Goal: Use online tool/utility: Utilize a website feature to perform a specific function

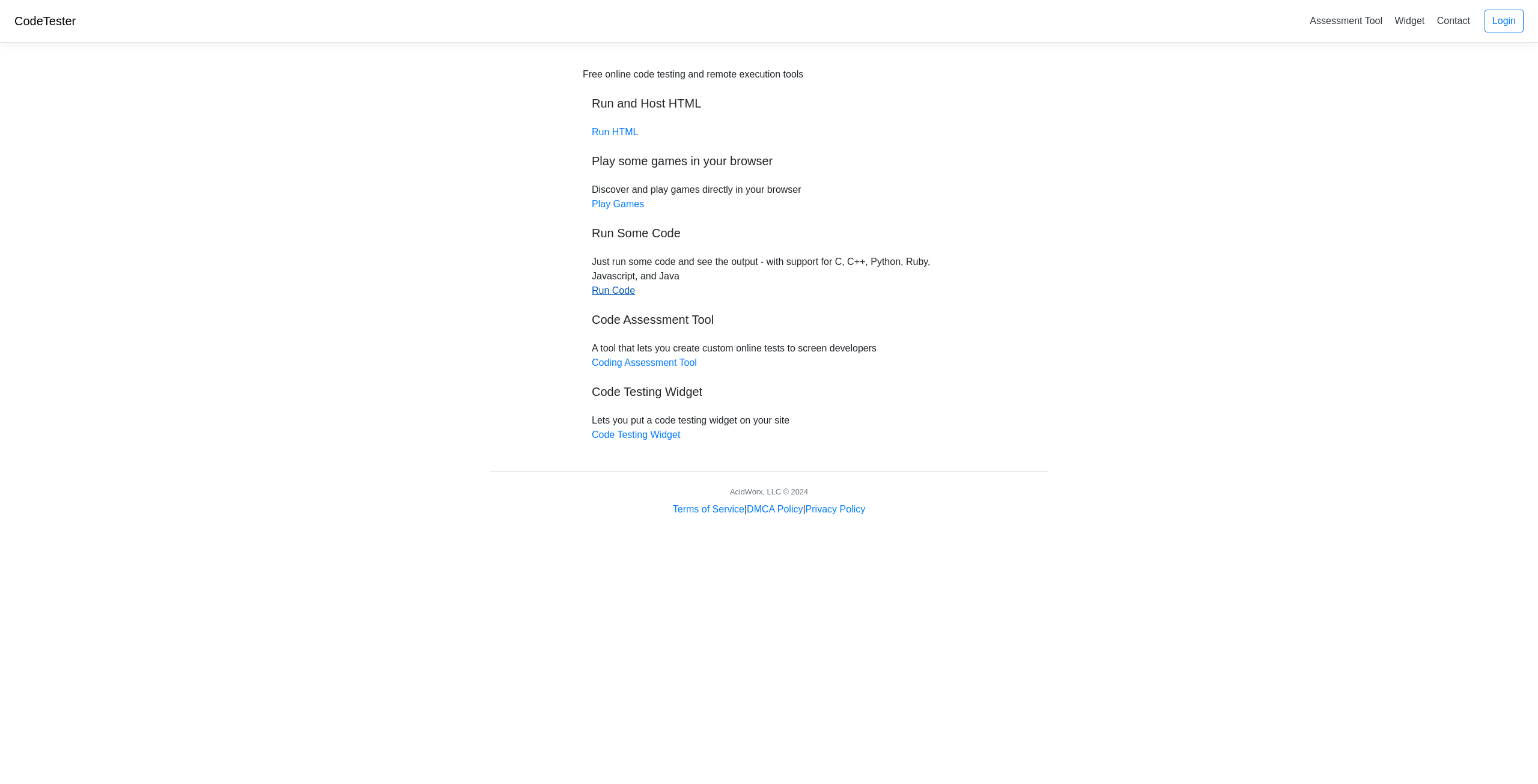
click at [619, 292] on link "Run Code" at bounding box center [614, 290] width 43 height 10
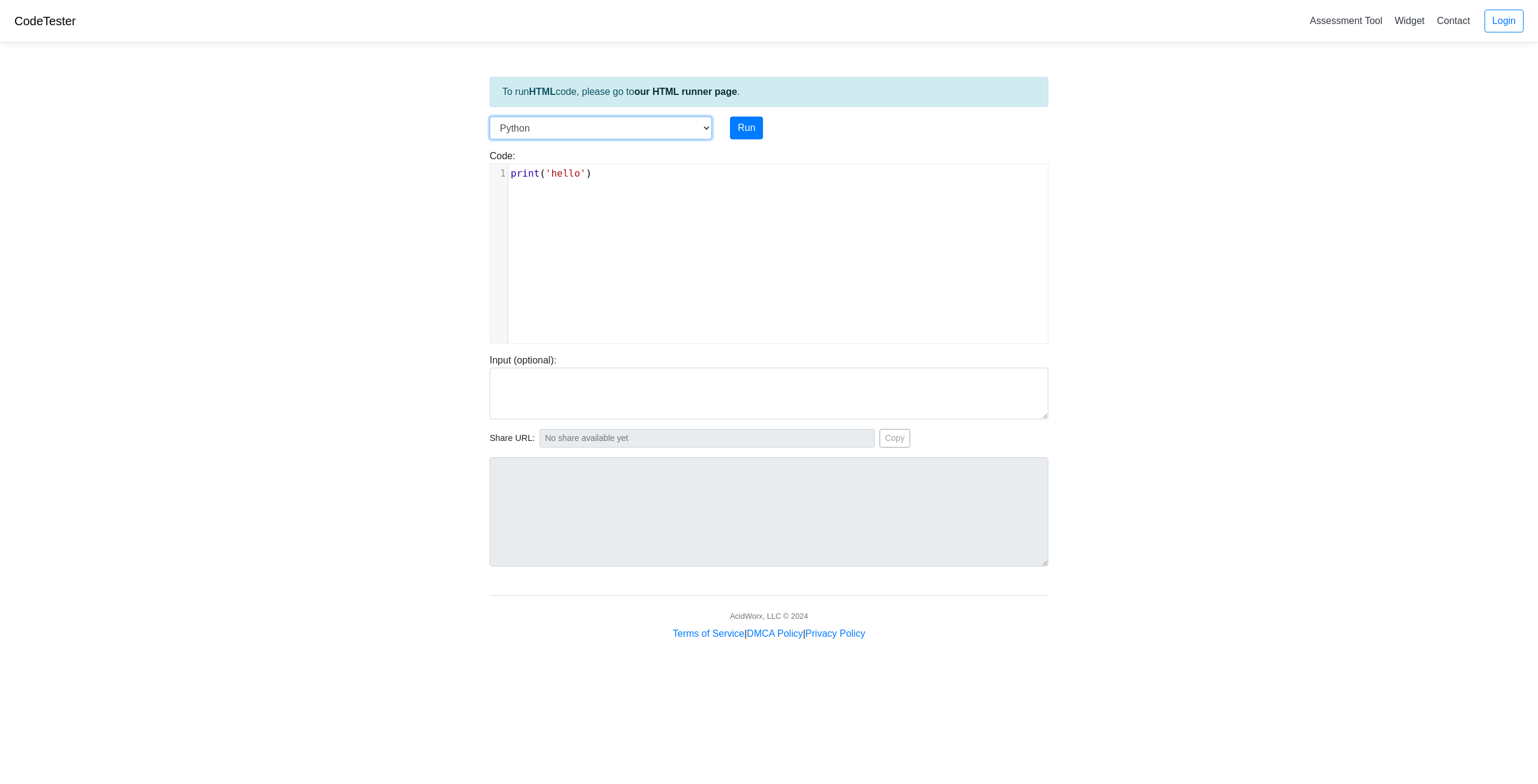
click at [706, 128] on select "C C++ Go Java Javascript Python Ruby" at bounding box center [601, 127] width 222 height 23
select select "c"
click at [490, 117] on select "C C++ Go Java Javascript Python Ruby" at bounding box center [601, 127] width 222 height 23
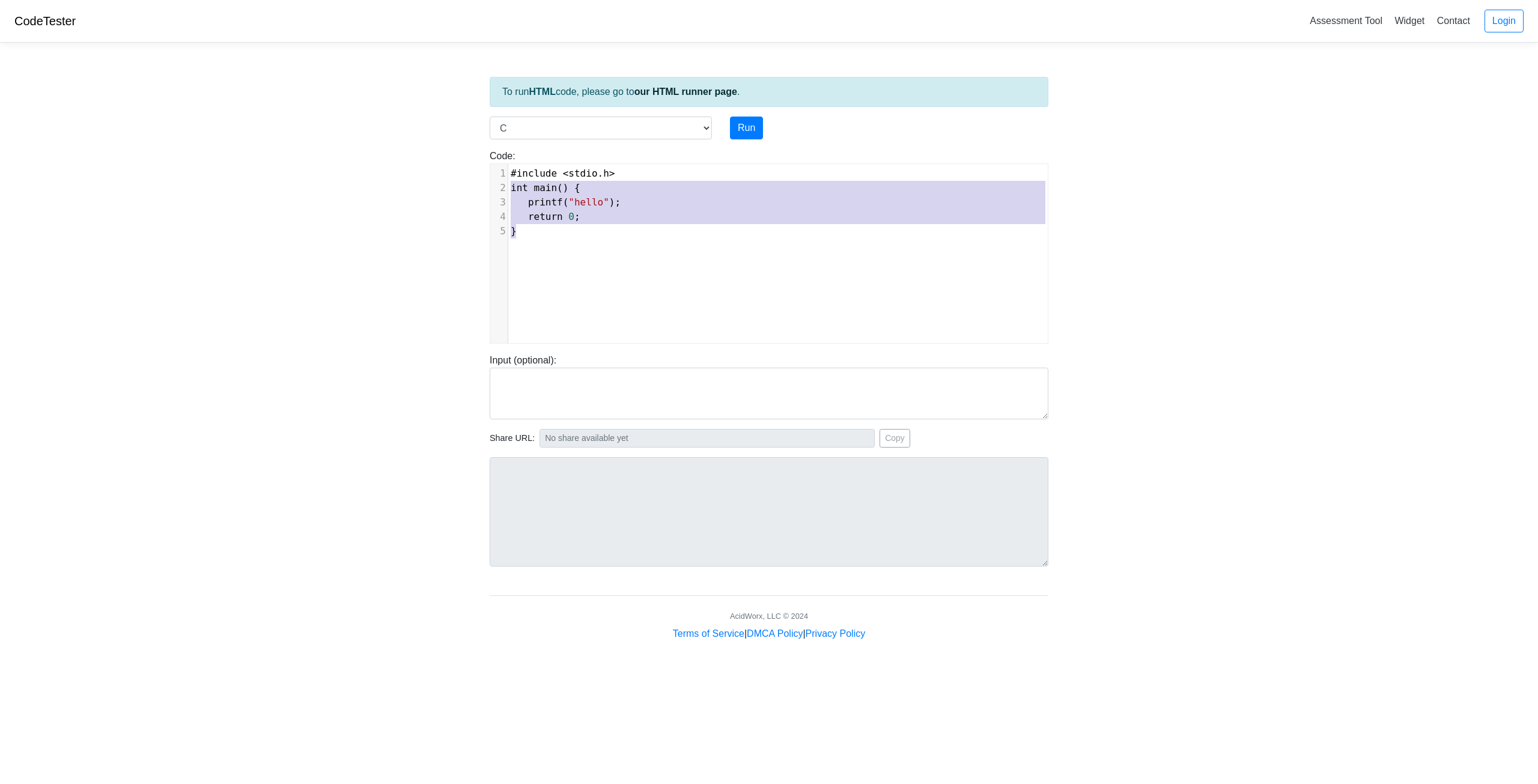
type textarea "#include <stdio.h> int main() { printf("hello"); return 0; }"
drag, startPoint x: 527, startPoint y: 229, endPoint x: 503, endPoint y: 164, distance: 69.3
click at [503, 164] on div "x 1 #include < stdio . h > 2 int main () { 3 printf ( "hello" ); 4 return 0 ; 5…" at bounding box center [778, 263] width 576 height 197
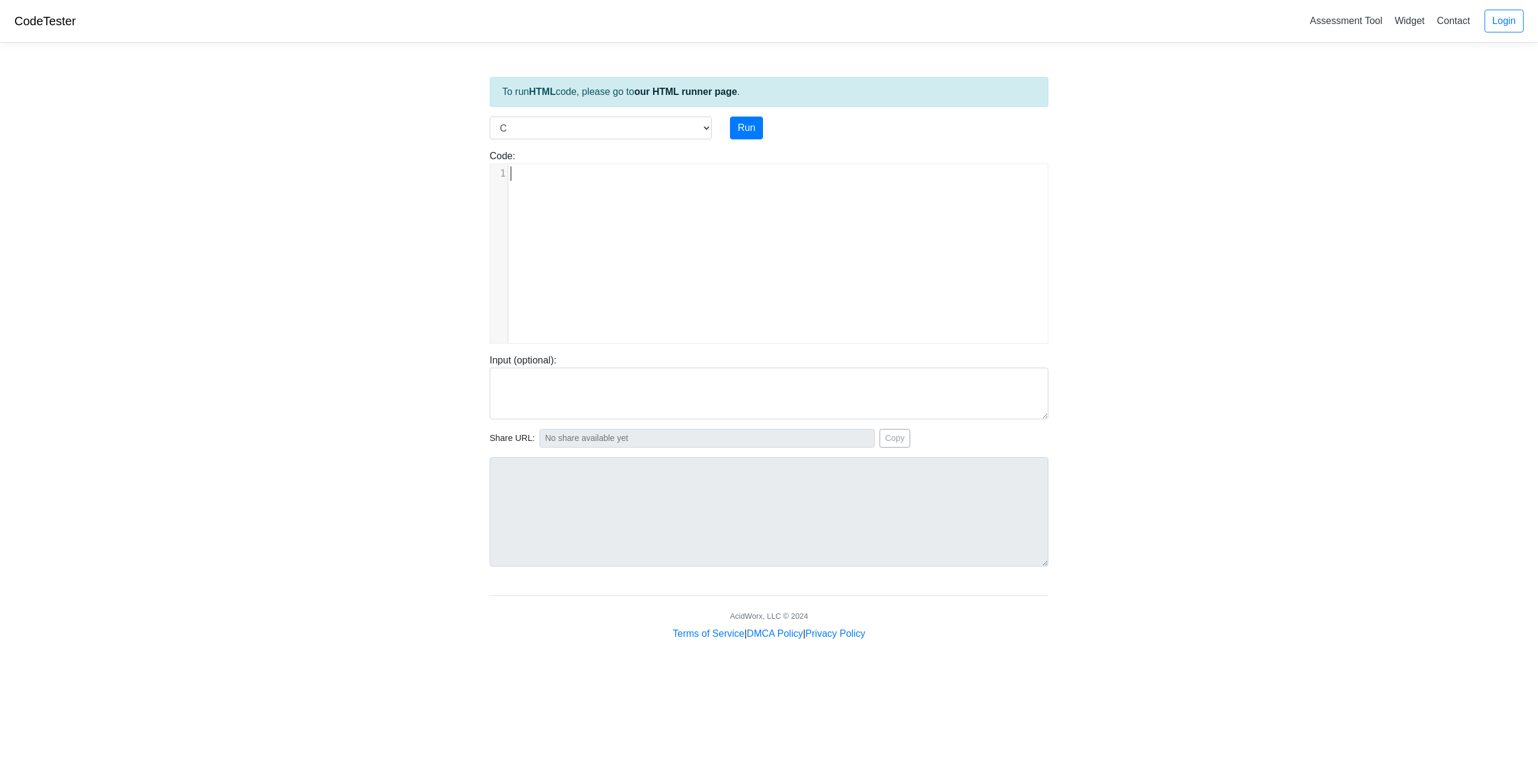
type textarea "​"
click at [744, 128] on button "Run" at bounding box center [746, 127] width 33 height 23
type input "[URL][DOMAIN_NAME]"
type textarea "Stdout: Hello and welcome to the generative AI world!"
